Goal: Check status: Check status

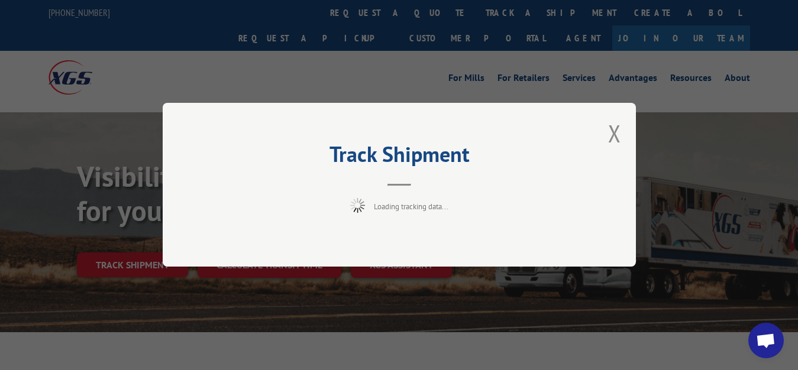
scroll to position [60, 0]
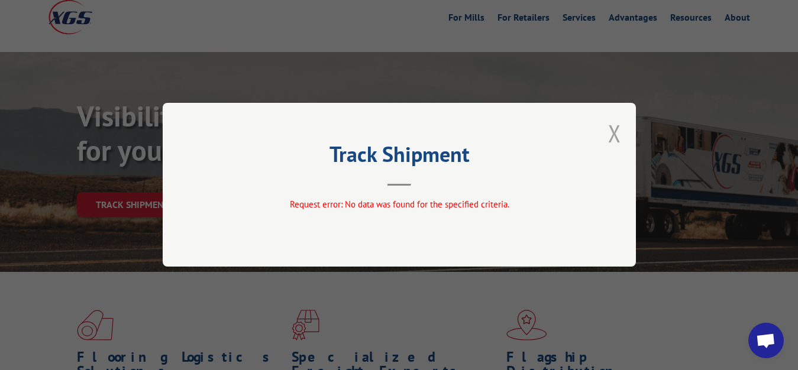
click at [613, 131] on button "Close modal" at bounding box center [614, 133] width 13 height 31
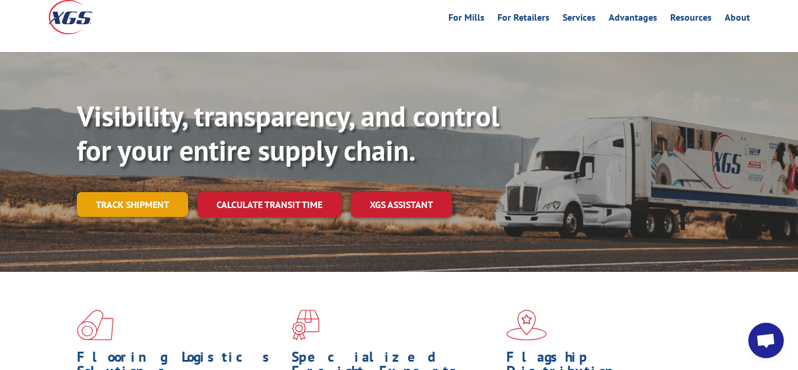
click at [131, 192] on link "Track shipment" at bounding box center [132, 204] width 111 height 25
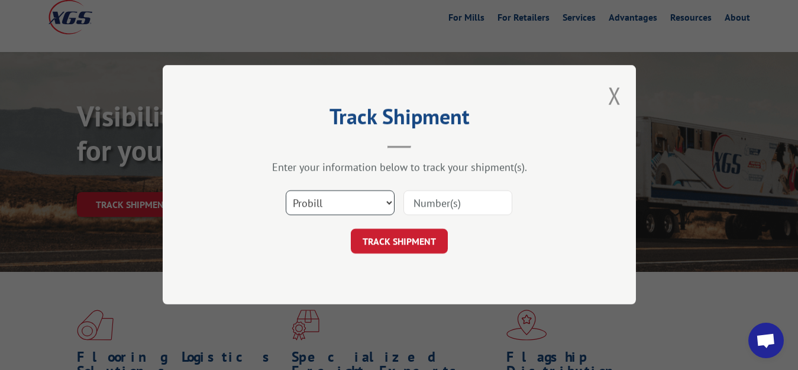
click at [286, 191] on select "Select category... Probill BOL PO" at bounding box center [340, 203] width 109 height 25
select select "bol"
click option "BOL" at bounding box center [0, 0] width 0 height 0
click at [420, 206] on input at bounding box center [457, 203] width 109 height 25
type input "7070393"
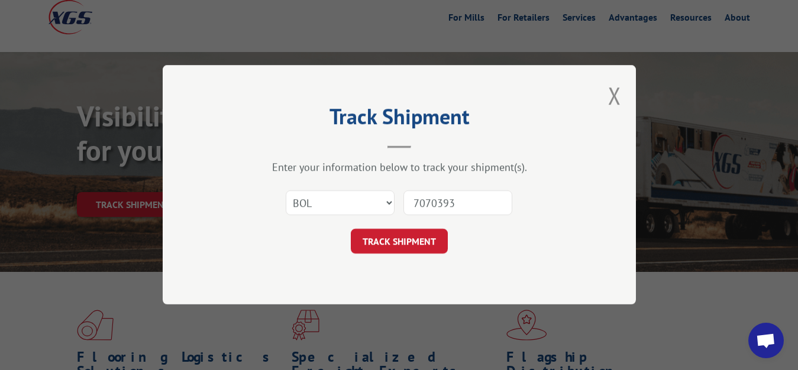
click button "TRACK SHIPMENT" at bounding box center [399, 241] width 97 height 25
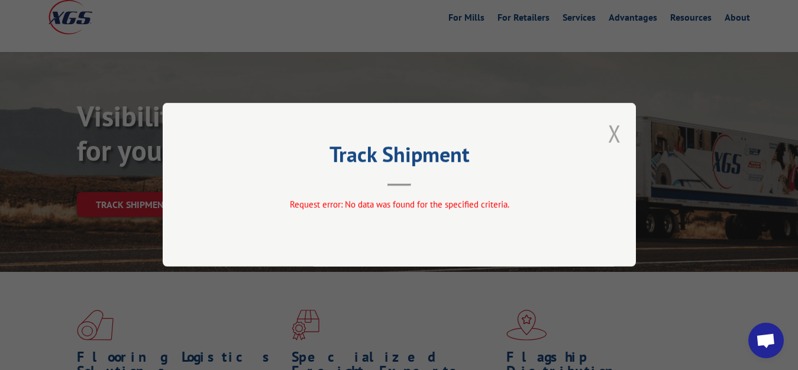
click at [613, 132] on button "Close modal" at bounding box center [614, 133] width 13 height 31
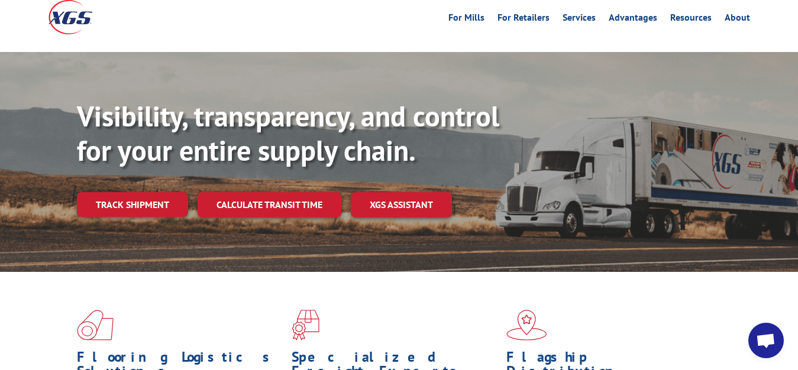
click at [131, 166] on div "Visibility, transparency, and control for your entire supply chain. Track shipm…" at bounding box center [437, 181] width 721 height 165
click at [135, 192] on link "Track shipment" at bounding box center [132, 204] width 111 height 25
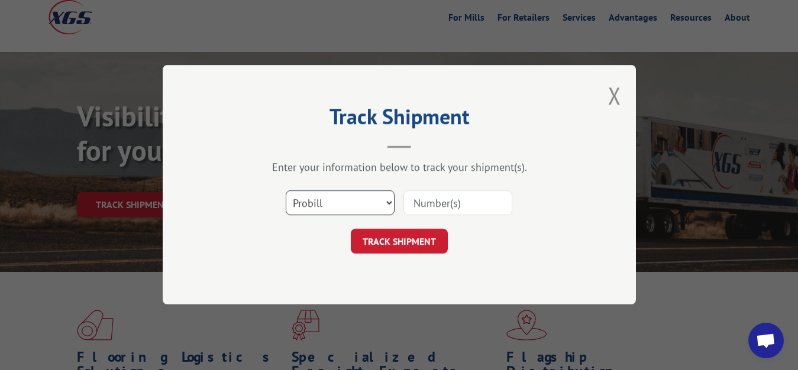
click at [286, 191] on select "Select category... Probill BOL PO" at bounding box center [340, 203] width 109 height 25
select select "bol"
click option "BOL" at bounding box center [0, 0] width 0 height 0
drag, startPoint x: 474, startPoint y: 177, endPoint x: 442, endPoint y: 196, distance: 37.1
click at [474, 180] on div "Enter your information below to track your shipment(s). Select category... Prob…" at bounding box center [399, 207] width 355 height 93
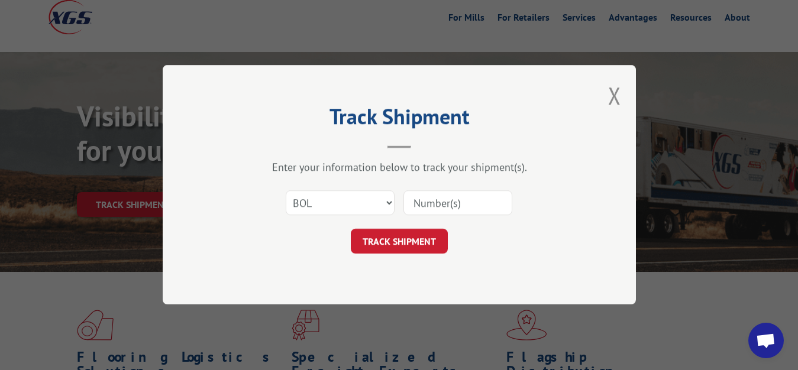
click at [429, 200] on input at bounding box center [457, 203] width 109 height 25
type input "7070393"
click button "TRACK SHIPMENT" at bounding box center [399, 241] width 97 height 25
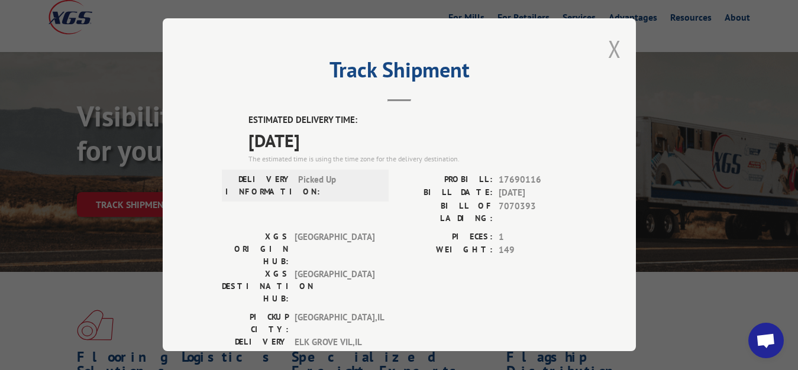
click at [608, 44] on button "Close modal" at bounding box center [614, 48] width 13 height 31
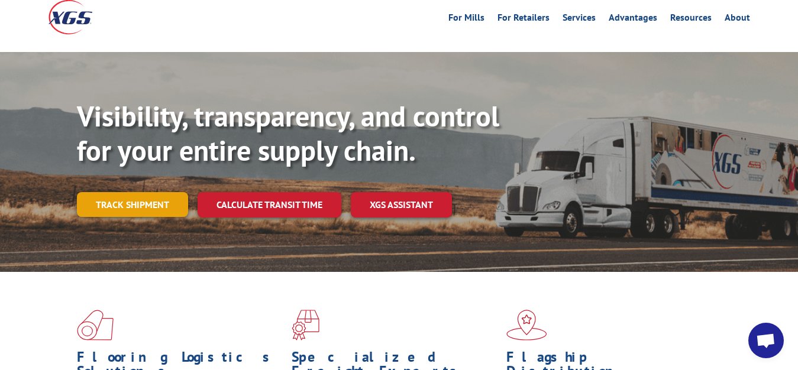
click at [164, 192] on link "Track shipment" at bounding box center [132, 204] width 111 height 25
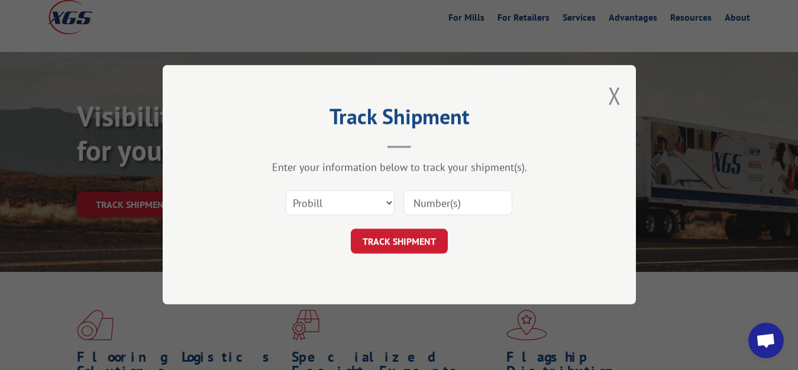
scroll to position [0, 0]
click at [286, 191] on select "Select category... Probill BOL PO" at bounding box center [340, 203] width 109 height 25
select select "bol"
click option "BOL" at bounding box center [0, 0] width 0 height 0
drag, startPoint x: 426, startPoint y: 208, endPoint x: 430, endPoint y: 170, distance: 38.0
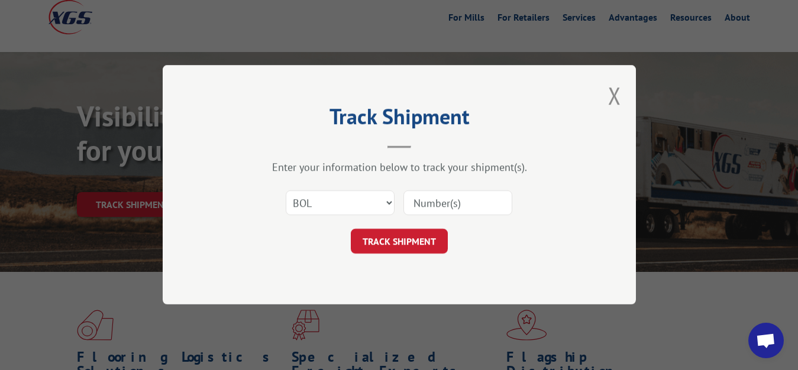
click at [426, 206] on input at bounding box center [457, 203] width 109 height 25
type input "7070392"
click button "TRACK SHIPMENT" at bounding box center [399, 241] width 97 height 25
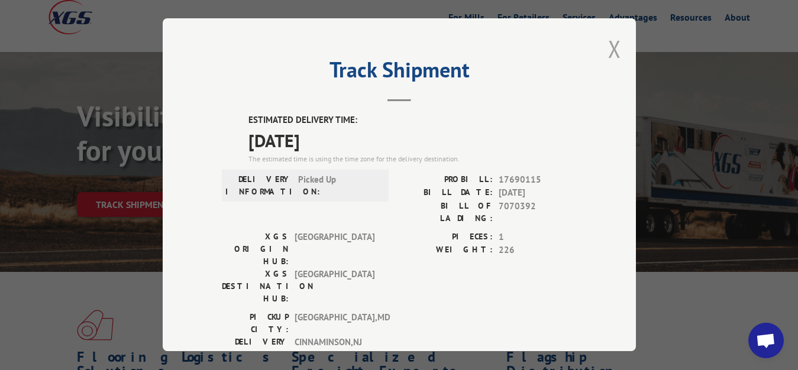
click at [608, 45] on button "Close modal" at bounding box center [614, 48] width 13 height 31
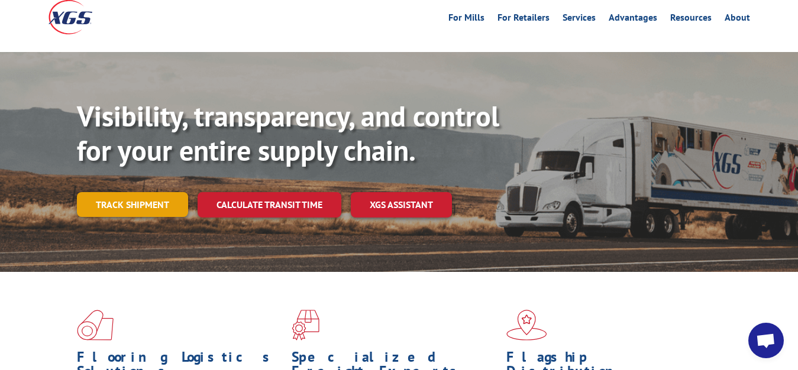
click at [124, 192] on link "Track shipment" at bounding box center [132, 204] width 111 height 25
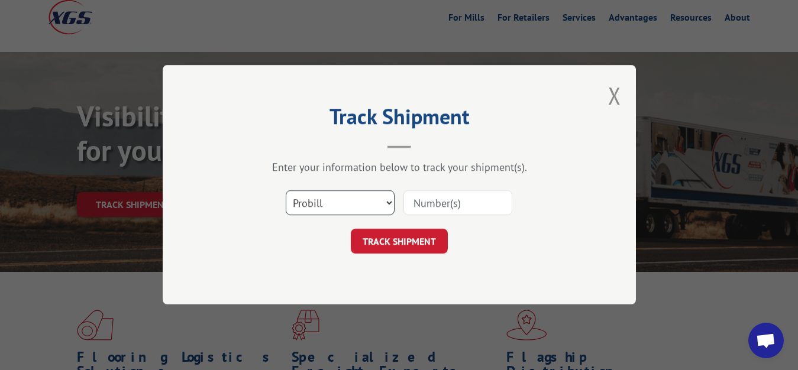
click at [286, 191] on select "Select category... Probill BOL PO" at bounding box center [340, 203] width 109 height 25
select select "bol"
click option "BOL" at bounding box center [0, 0] width 0 height 0
drag, startPoint x: 422, startPoint y: 208, endPoint x: 422, endPoint y: 135, distance: 72.7
click at [422, 206] on input at bounding box center [457, 203] width 109 height 25
